Goal: Task Accomplishment & Management: Complete application form

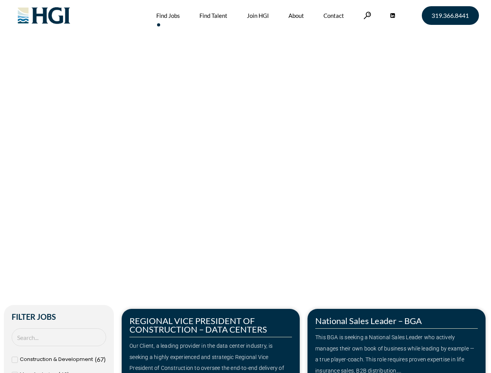
click at [245, 187] on div "Make Your Next Move Home » Jobs" at bounding box center [245, 164] width 443 height 329
click at [366, 15] on link at bounding box center [368, 15] width 8 height 7
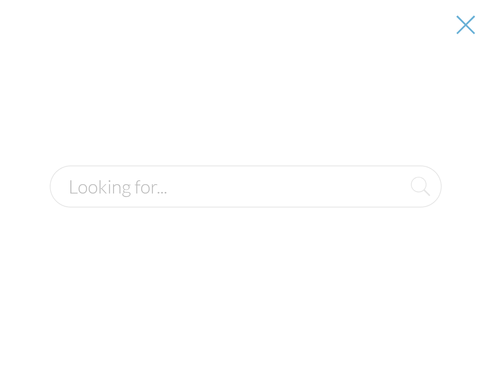
click at [211, 341] on div "Our Client, a leading provider in the data center industry, is seeking a highly…" at bounding box center [211, 363] width 163 height 45
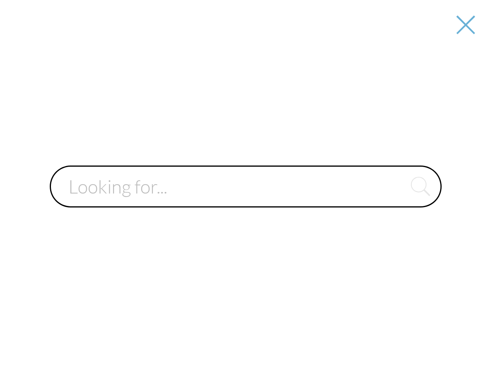
click at [397, 341] on div at bounding box center [246, 186] width 490 height 373
